Goal: Task Accomplishment & Management: Complete application form

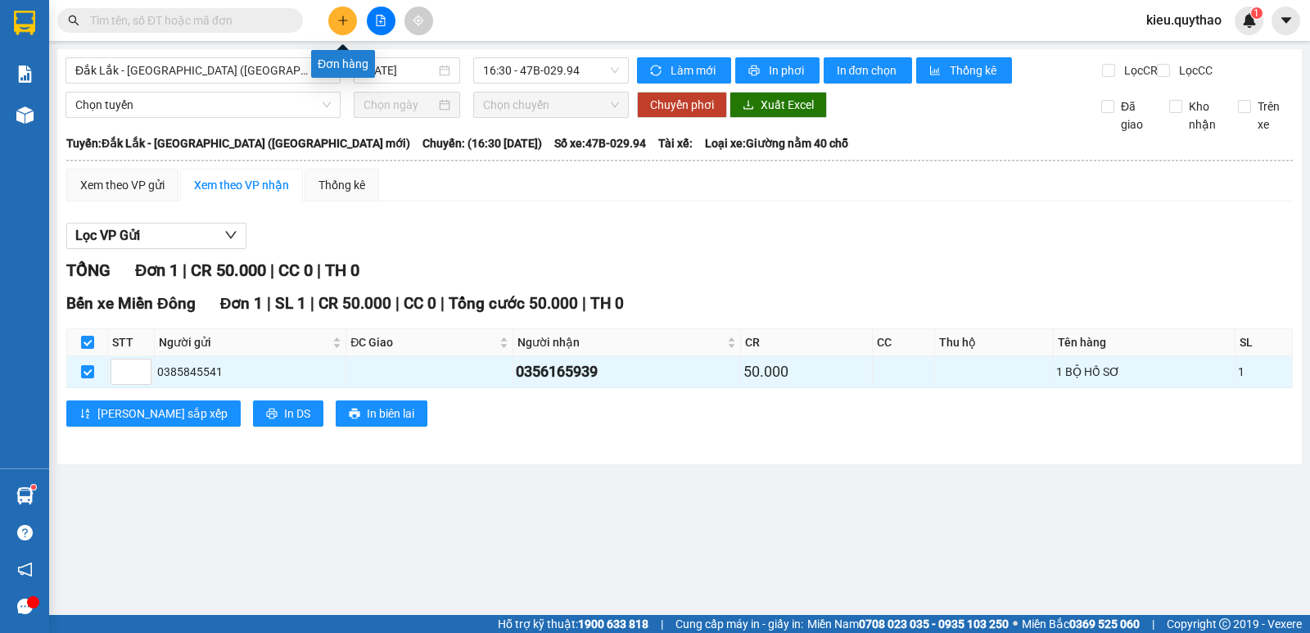
click at [345, 22] on icon "plus" at bounding box center [342, 20] width 11 height 11
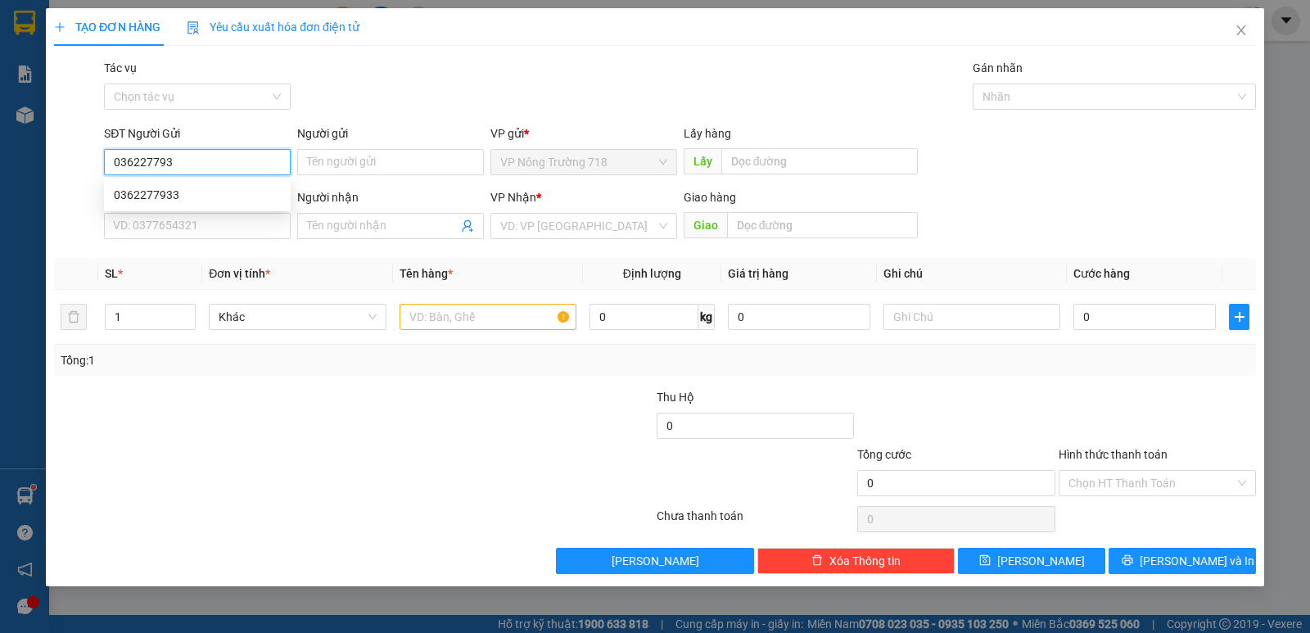
type input "0362277933"
click at [209, 191] on div "0362277933" at bounding box center [197, 195] width 167 height 18
type input "0775597235"
type input "0362277933"
click at [461, 314] on input "text" at bounding box center [488, 317] width 177 height 26
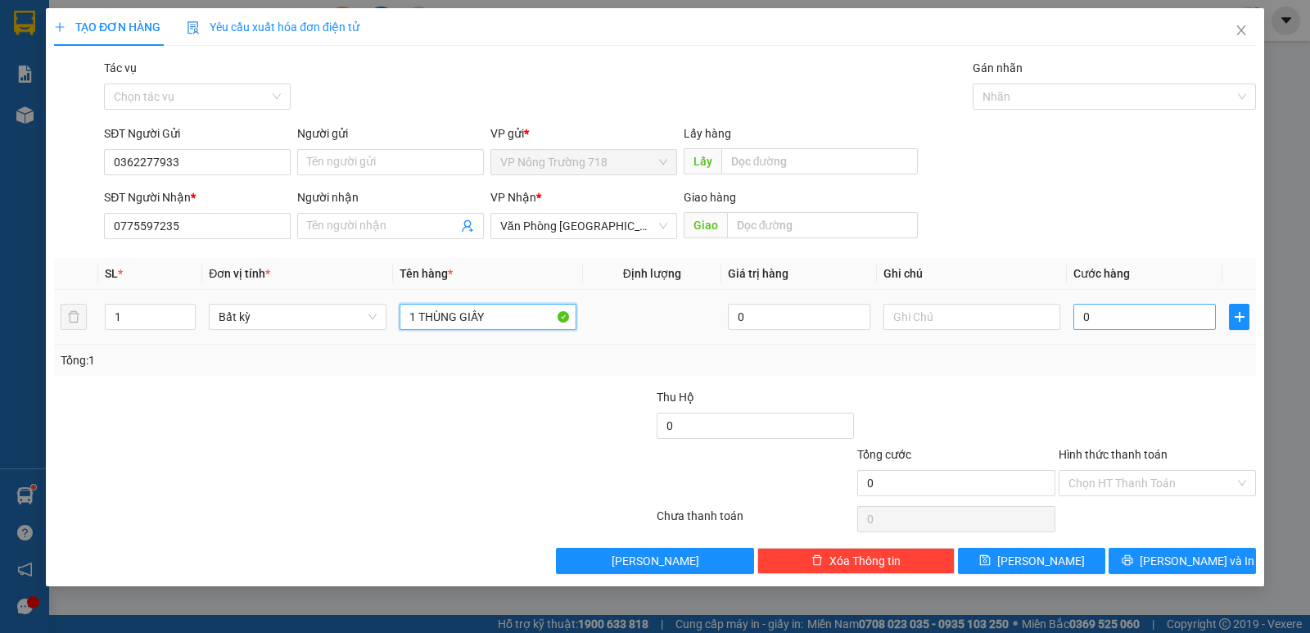
type input "1 THÙNG GIẤY"
click at [1119, 317] on input "0" at bounding box center [1145, 317] width 142 height 26
type input "8"
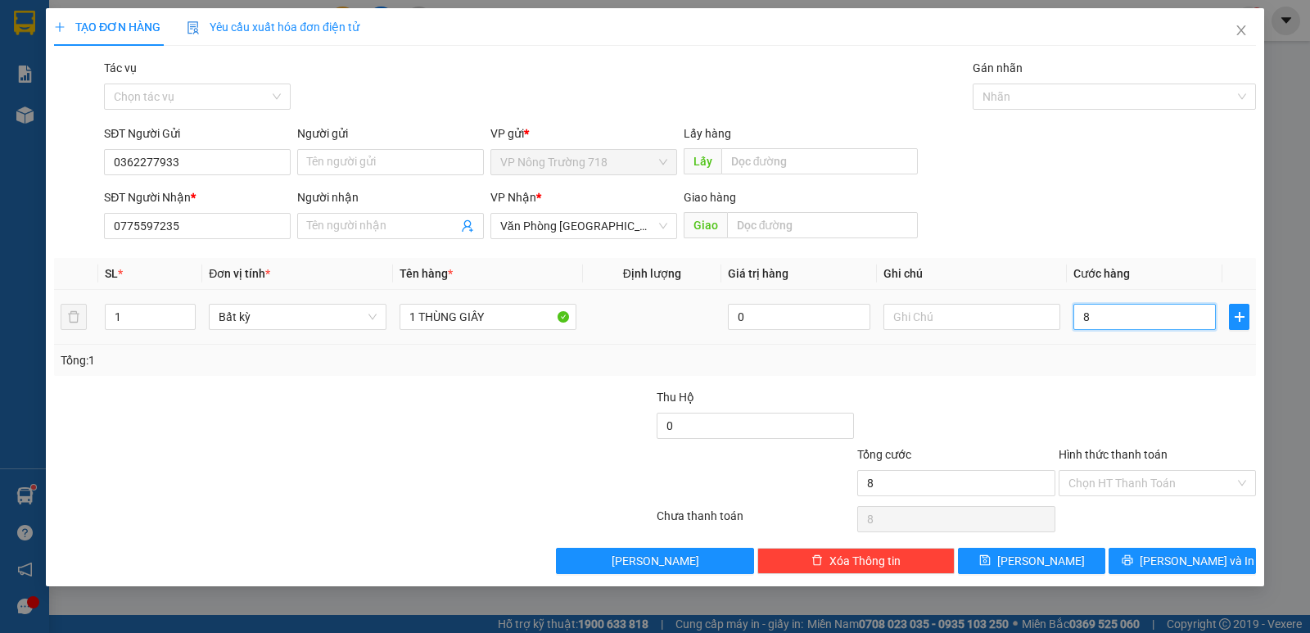
type input "80"
type input "800"
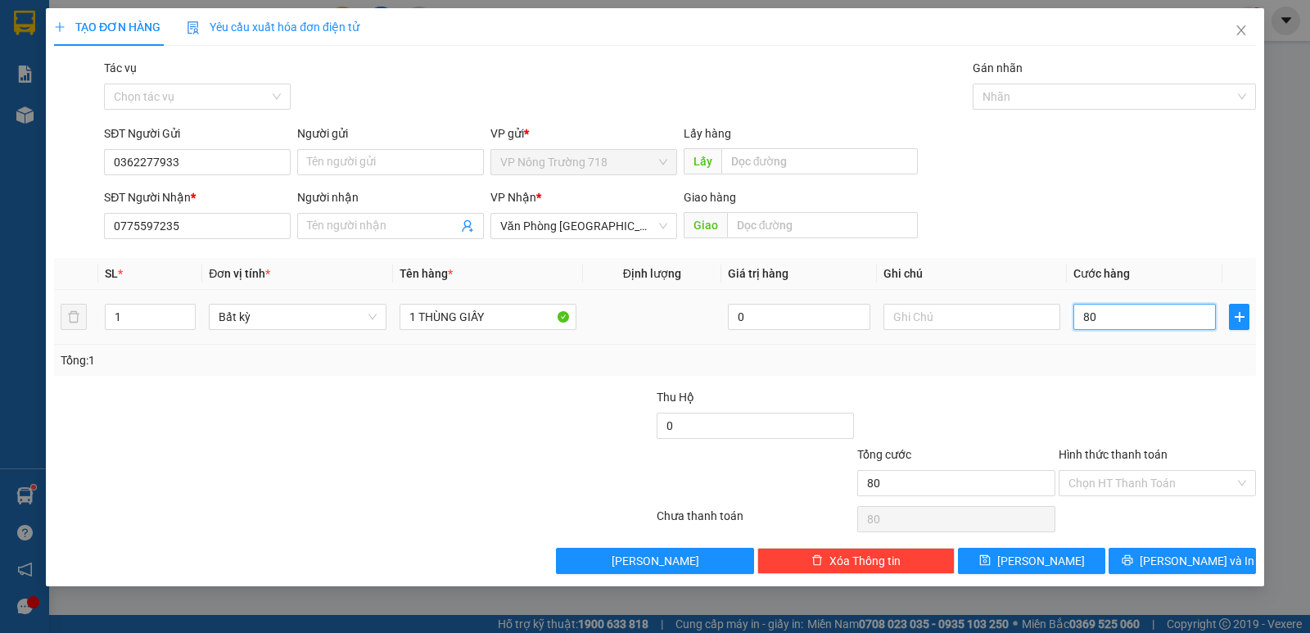
type input "800"
type input "8.000"
type input "80.000"
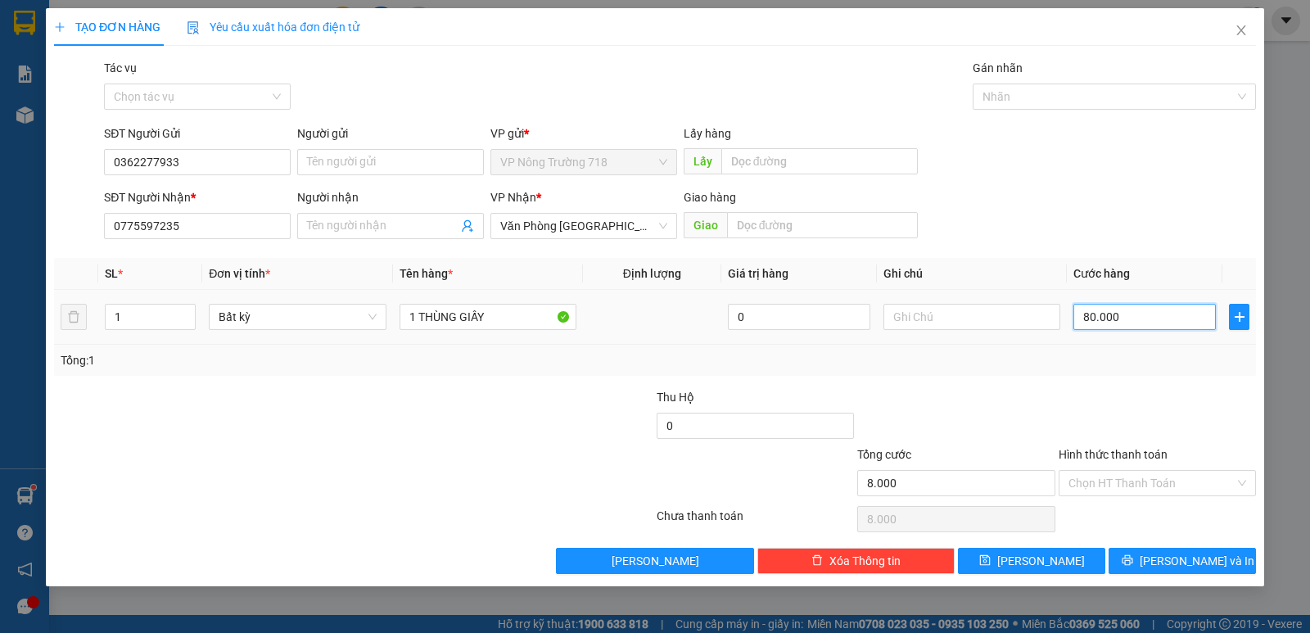
type input "80.000"
click at [1136, 487] on input "Hình thức thanh toán" at bounding box center [1152, 483] width 166 height 25
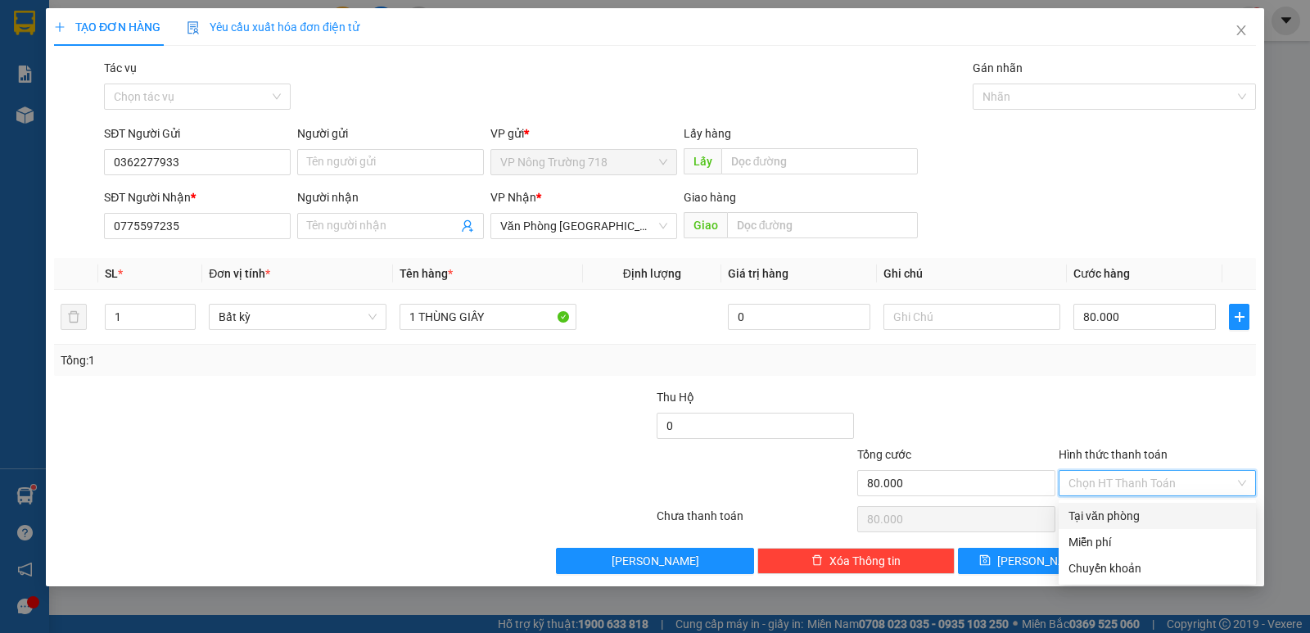
click at [1153, 517] on div "Tại văn phòng" at bounding box center [1158, 516] width 178 height 18
type input "0"
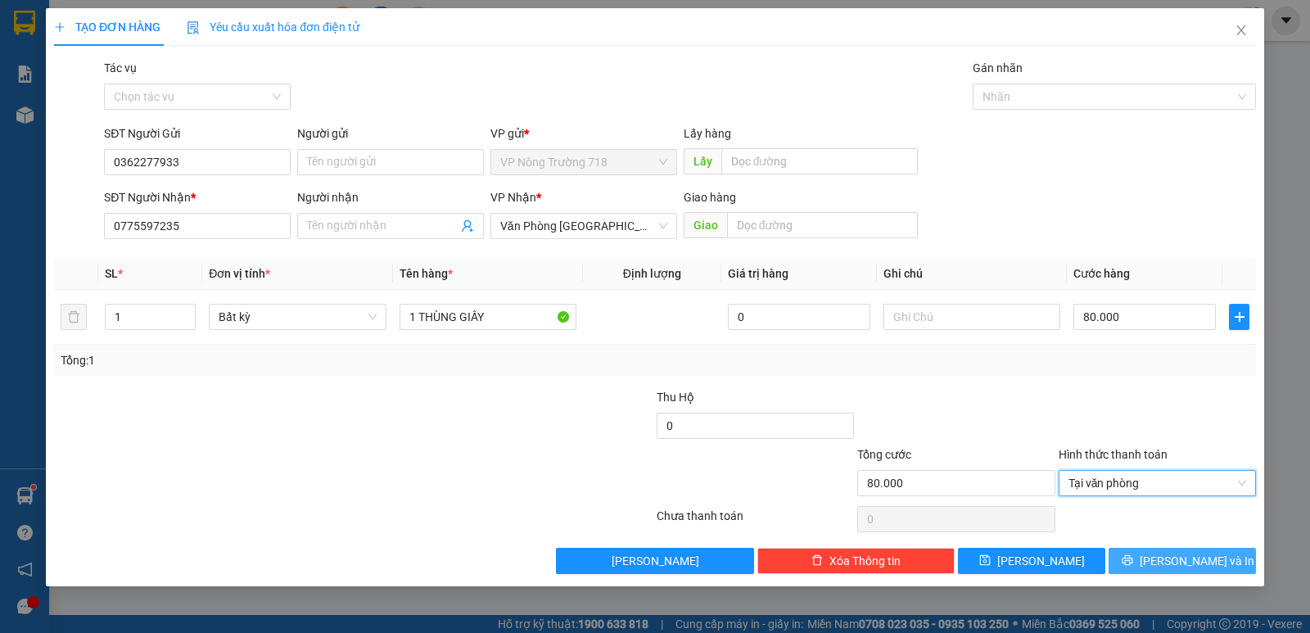
click at [1184, 563] on span "[PERSON_NAME] và In" at bounding box center [1197, 561] width 115 height 18
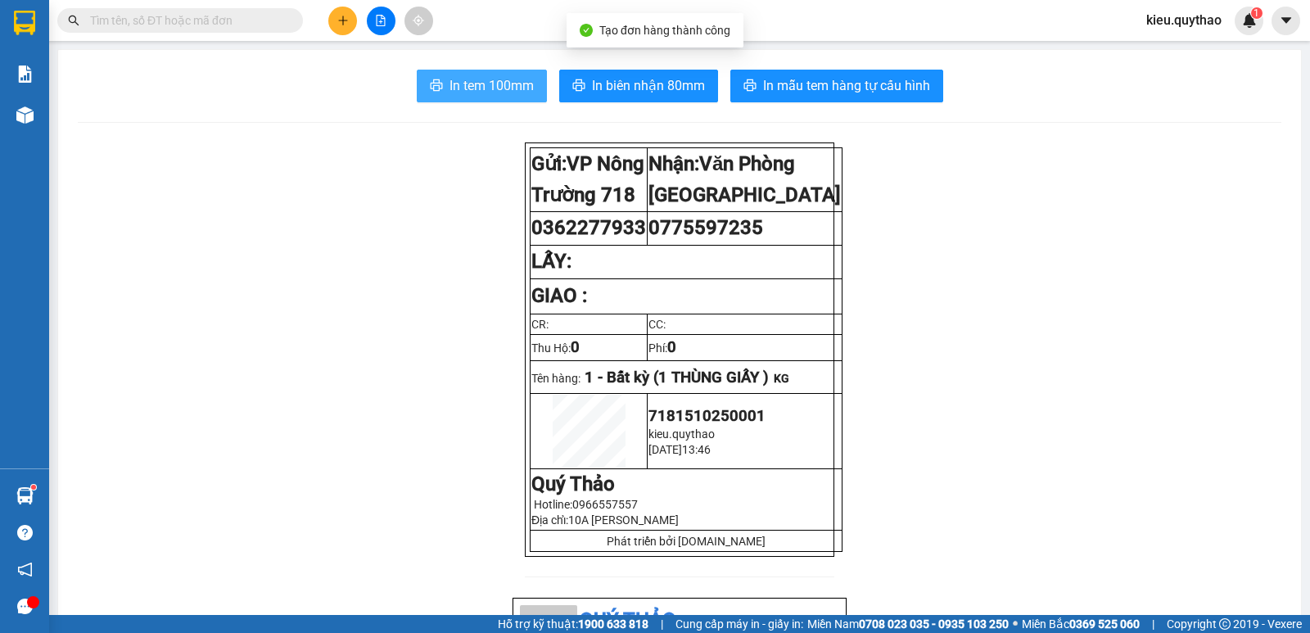
click at [518, 83] on span "In tem 100mm" at bounding box center [492, 85] width 84 height 20
click at [516, 88] on span "In tem 100mm" at bounding box center [492, 85] width 84 height 20
